Goal: Task Accomplishment & Management: Manage account settings

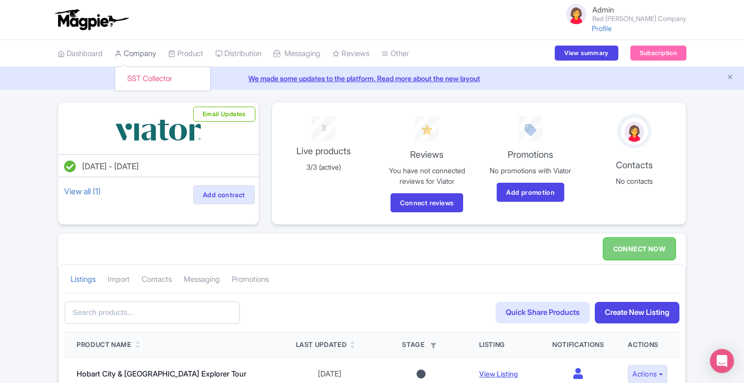
click at [139, 53] on link "Company" at bounding box center [136, 54] width 42 height 28
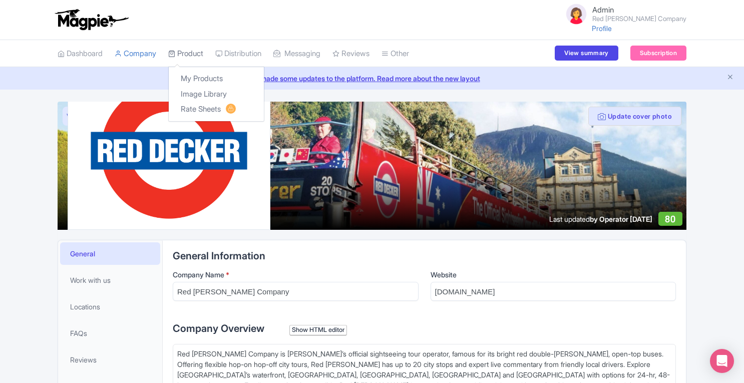
click at [188, 53] on link "Product" at bounding box center [185, 54] width 35 height 28
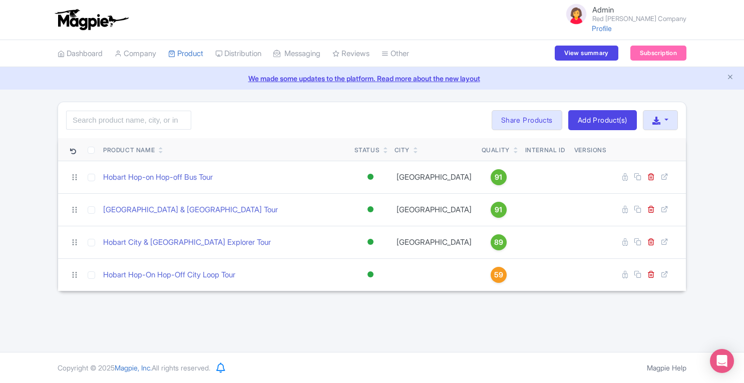
click at [658, 313] on div "Admin Red Decker Company Profile Users Settings Sign out Dashboard Company SST …" at bounding box center [372, 176] width 744 height 352
click at [138, 55] on link "Company" at bounding box center [136, 54] width 42 height 28
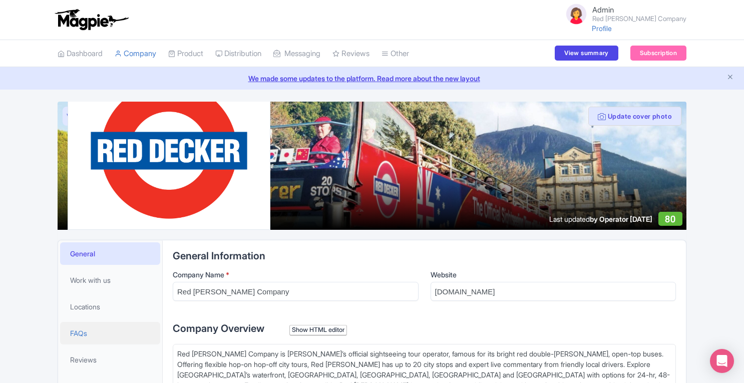
click at [91, 332] on link "FAQs" at bounding box center [110, 333] width 100 height 23
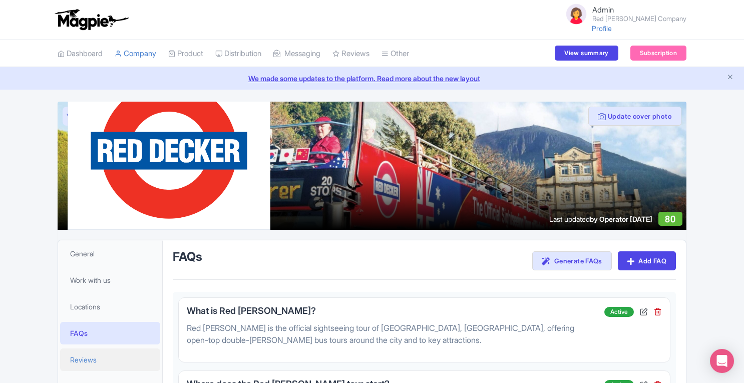
click at [93, 355] on span "Reviews" at bounding box center [83, 359] width 27 height 11
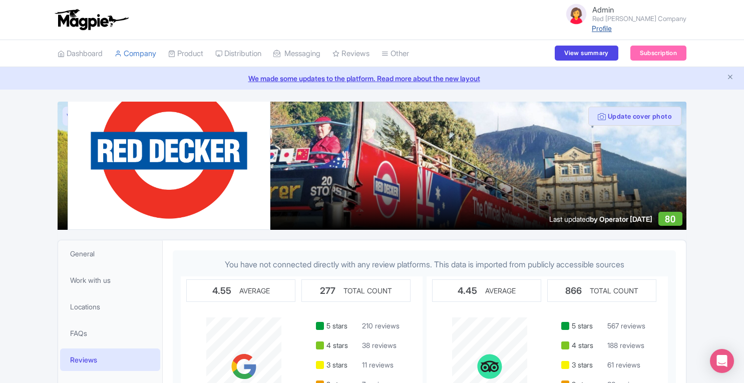
click at [612, 30] on link "Profile" at bounding box center [601, 28] width 20 height 9
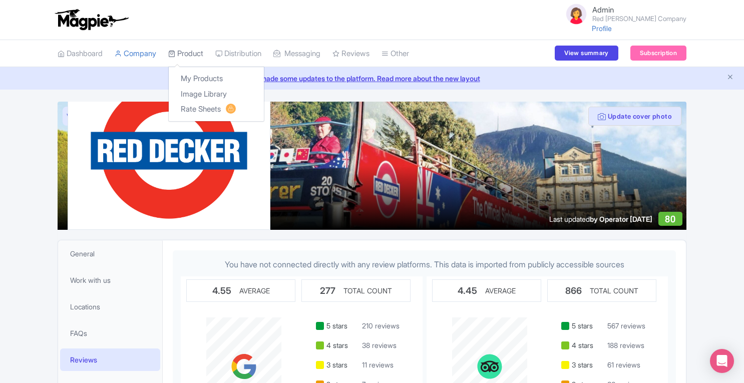
click at [198, 54] on link "Product" at bounding box center [185, 54] width 35 height 28
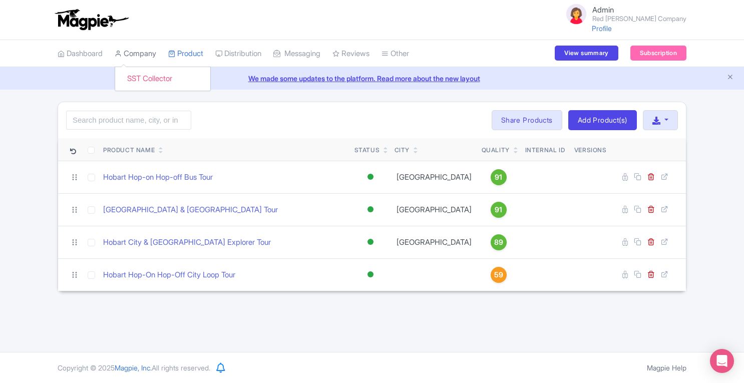
click at [146, 53] on link "Company" at bounding box center [136, 54] width 42 height 28
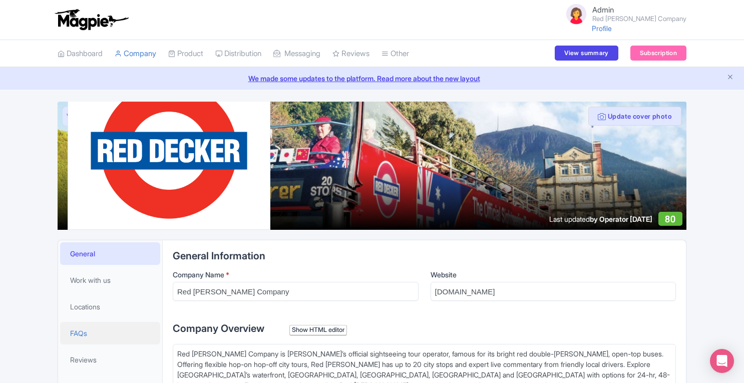
click at [82, 334] on span "FAQs" at bounding box center [78, 333] width 17 height 11
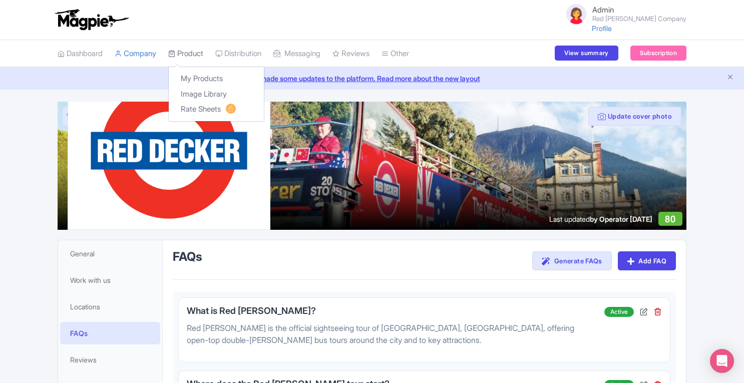
click at [203, 58] on link "Product" at bounding box center [185, 54] width 35 height 28
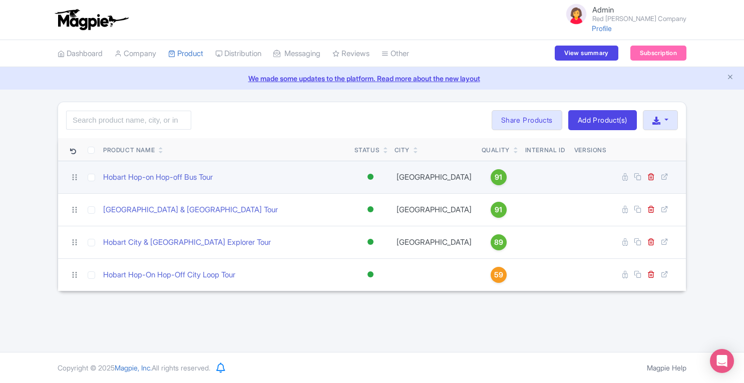
click at [494, 178] on span "91" at bounding box center [498, 177] width 8 height 11
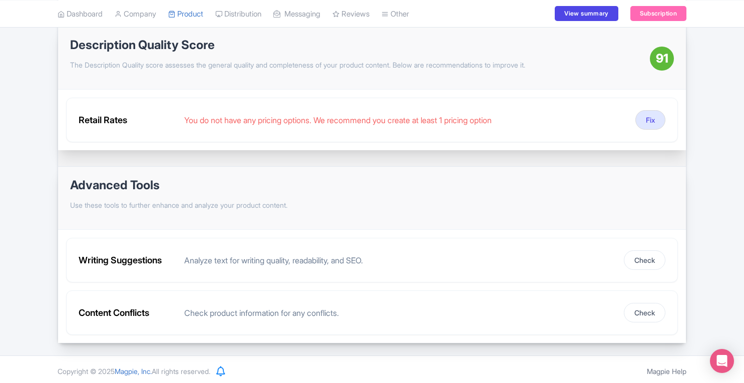
scroll to position [32, 0]
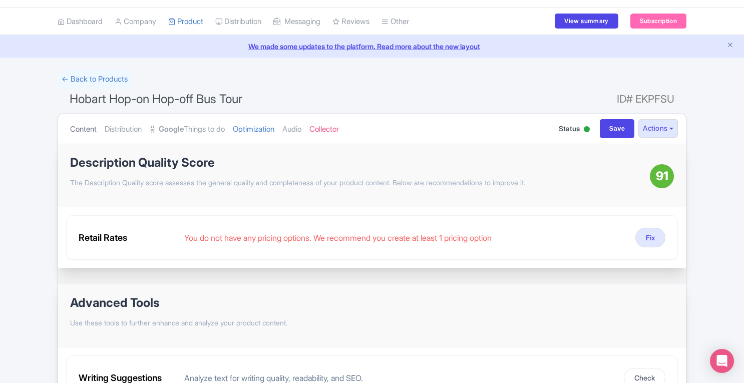
click at [77, 131] on link "Content" at bounding box center [83, 130] width 27 height 32
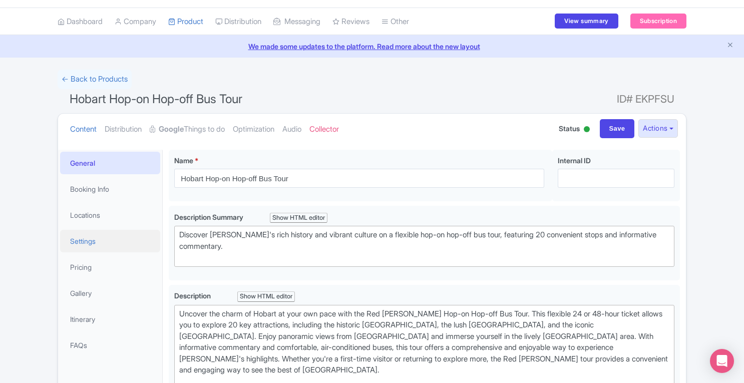
click at [86, 247] on link "Settings" at bounding box center [110, 241] width 100 height 23
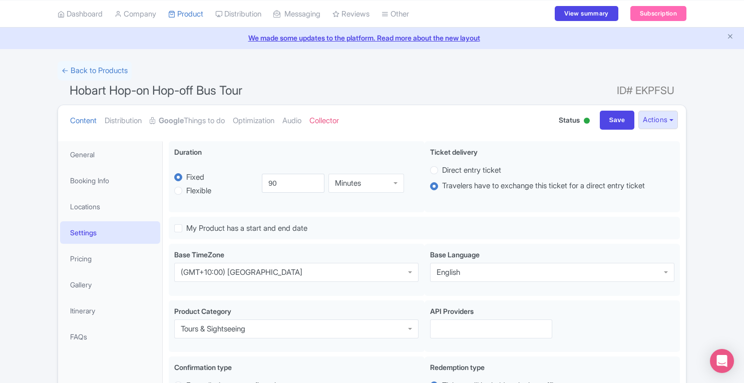
scroll to position [24, 0]
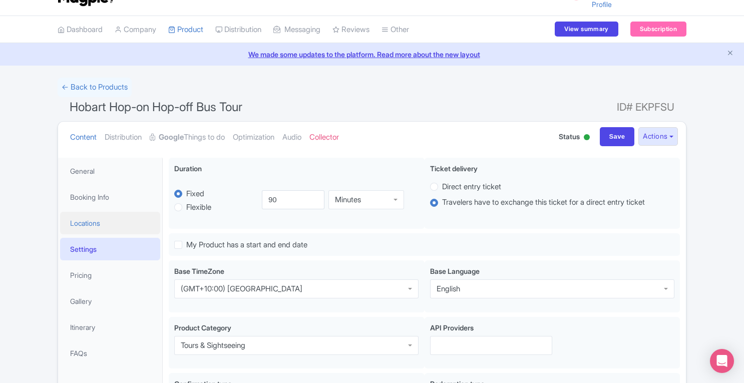
click at [111, 223] on link "Locations" at bounding box center [110, 223] width 100 height 23
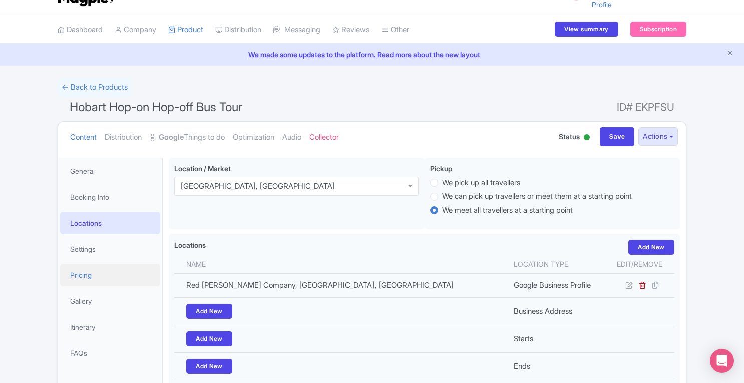
click at [94, 274] on link "Pricing" at bounding box center [110, 275] width 100 height 23
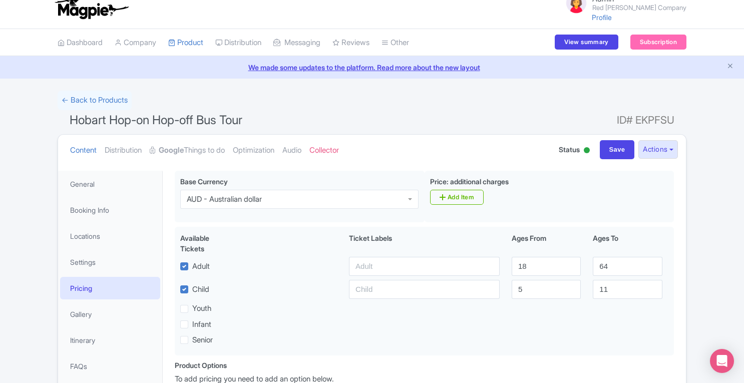
scroll to position [10, 0]
click at [195, 148] on link "Google Things to do" at bounding box center [187, 152] width 75 height 32
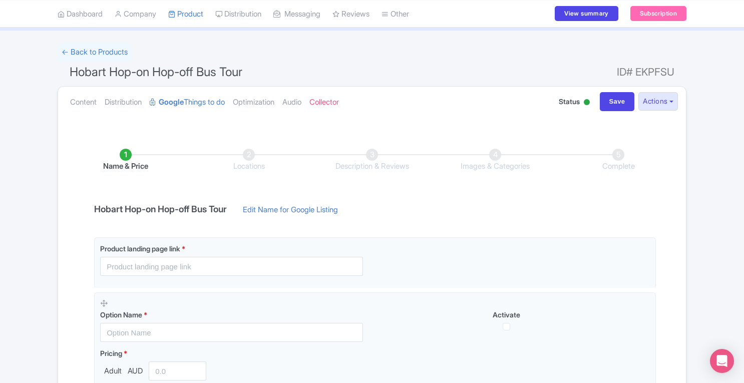
scroll to position [0, 0]
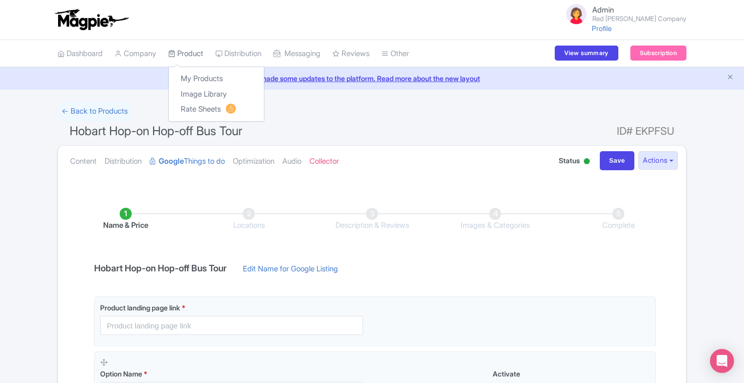
click link "Product"
